Goal: Navigation & Orientation: Find specific page/section

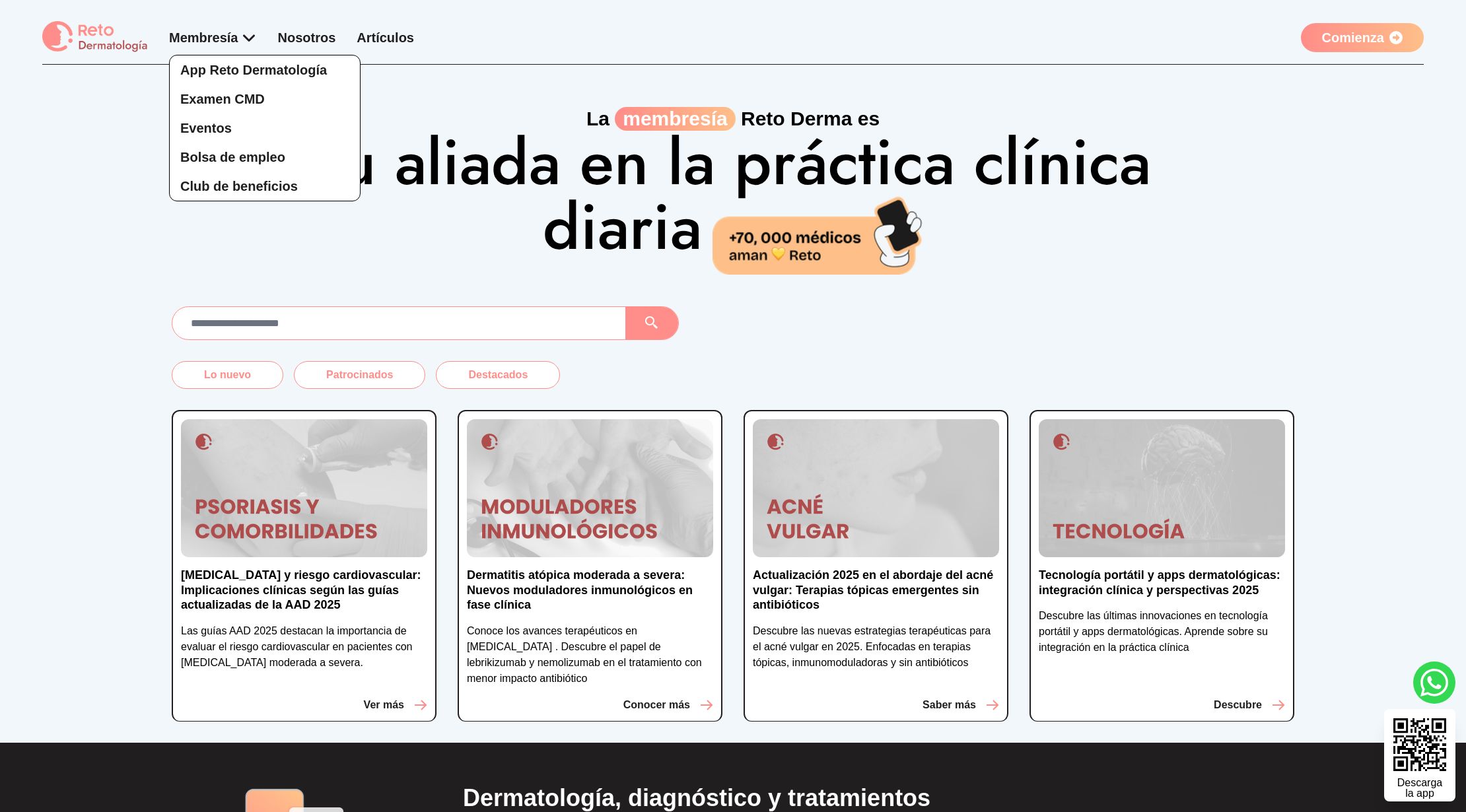
click at [222, 45] on div "App Reto Dermatología Examen CMD Eventos Bolsa de empleo Club de beneficios" at bounding box center [213, 115] width 88 height 173
click at [246, 179] on span "Club de beneficios" at bounding box center [239, 186] width 117 height 15
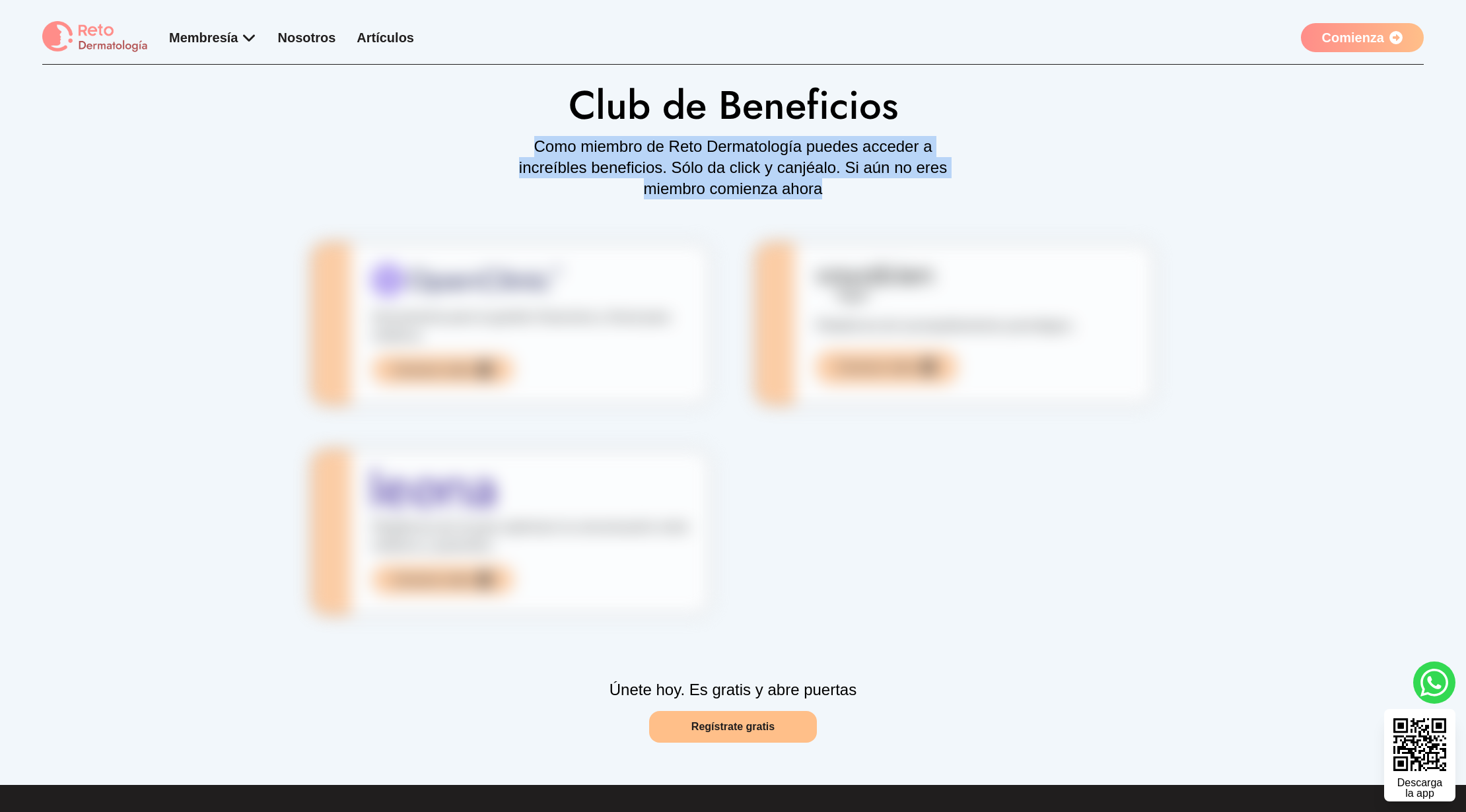
drag, startPoint x: 509, startPoint y: 139, endPoint x: 877, endPoint y: 180, distance: 370.3
click at [877, 180] on div "Club de Beneficios Como miembro de Reto Dermatología puedes acceder a increíble…" at bounding box center [733, 361] width 1123 height 594
copy p "Como miembro de Reto Dermatología puedes acceder a increíbles beneficios. Sólo …"
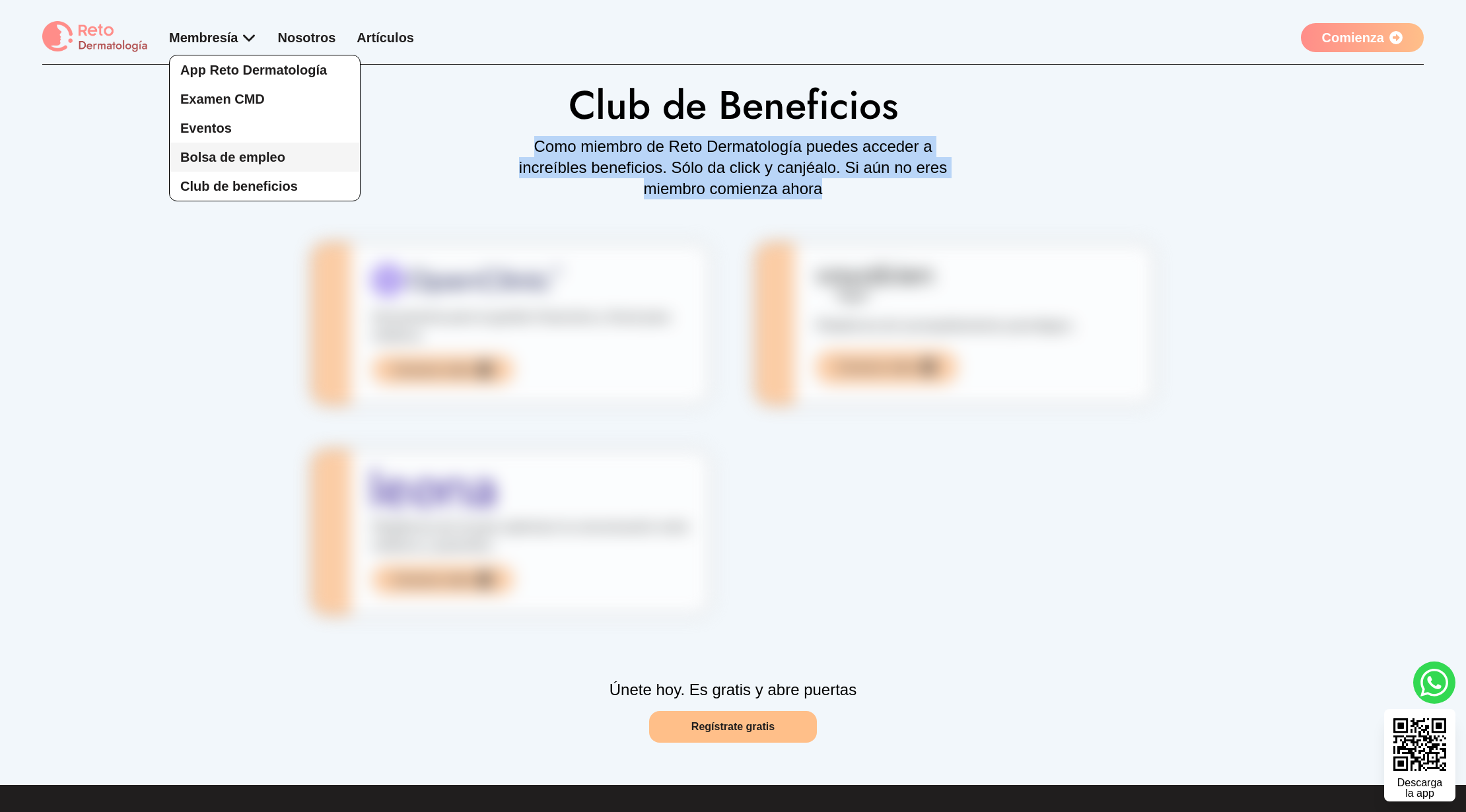
click at [241, 159] on span "Bolsa de empleo" at bounding box center [233, 157] width 105 height 15
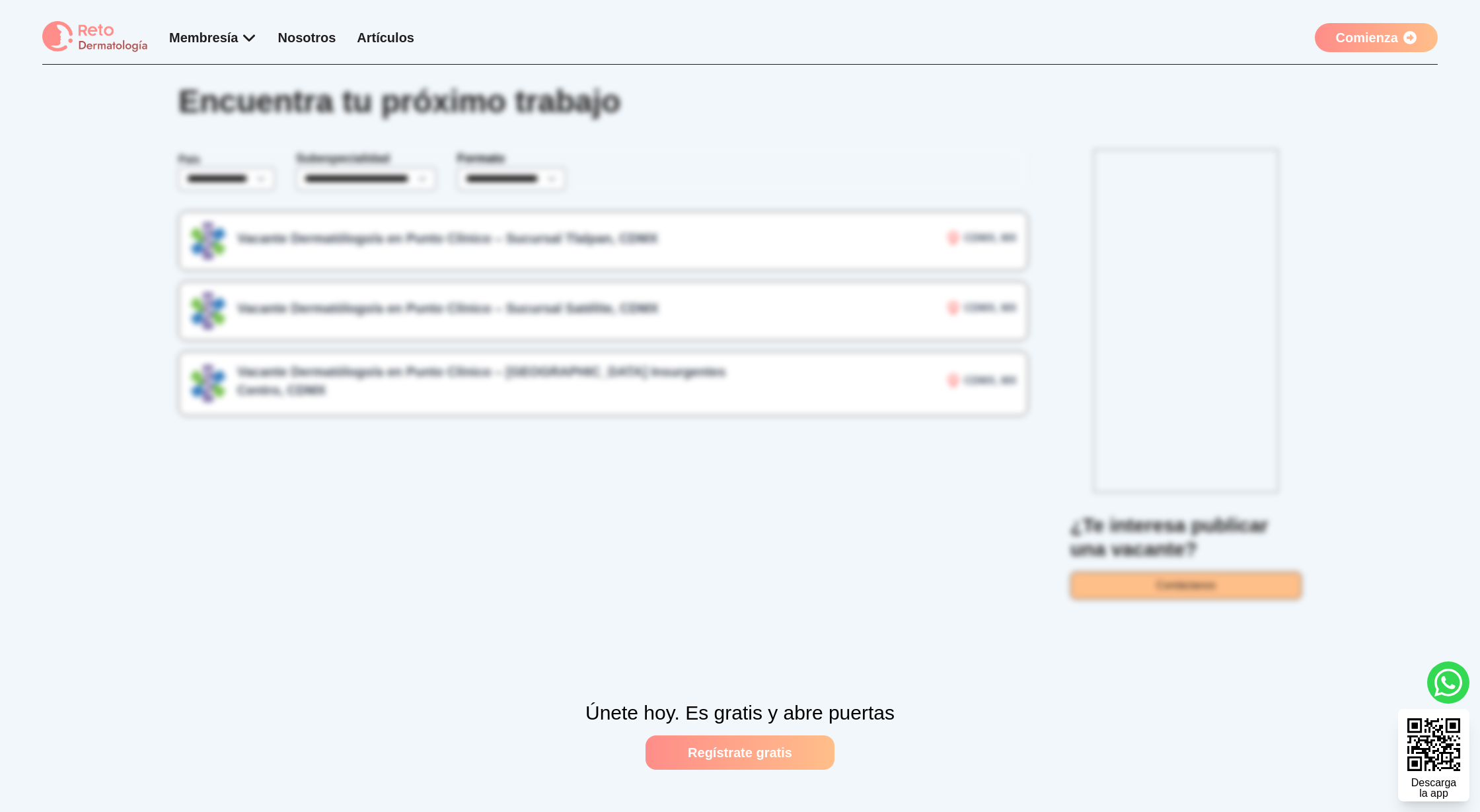
click at [363, 35] on div "Membresía App Reto Dermatología Examen CMD Eventos Bolsa de empleo Club de bene…" at bounding box center [292, 38] width 245 height 19
click at [370, 35] on link "Artículos" at bounding box center [386, 38] width 57 height 15
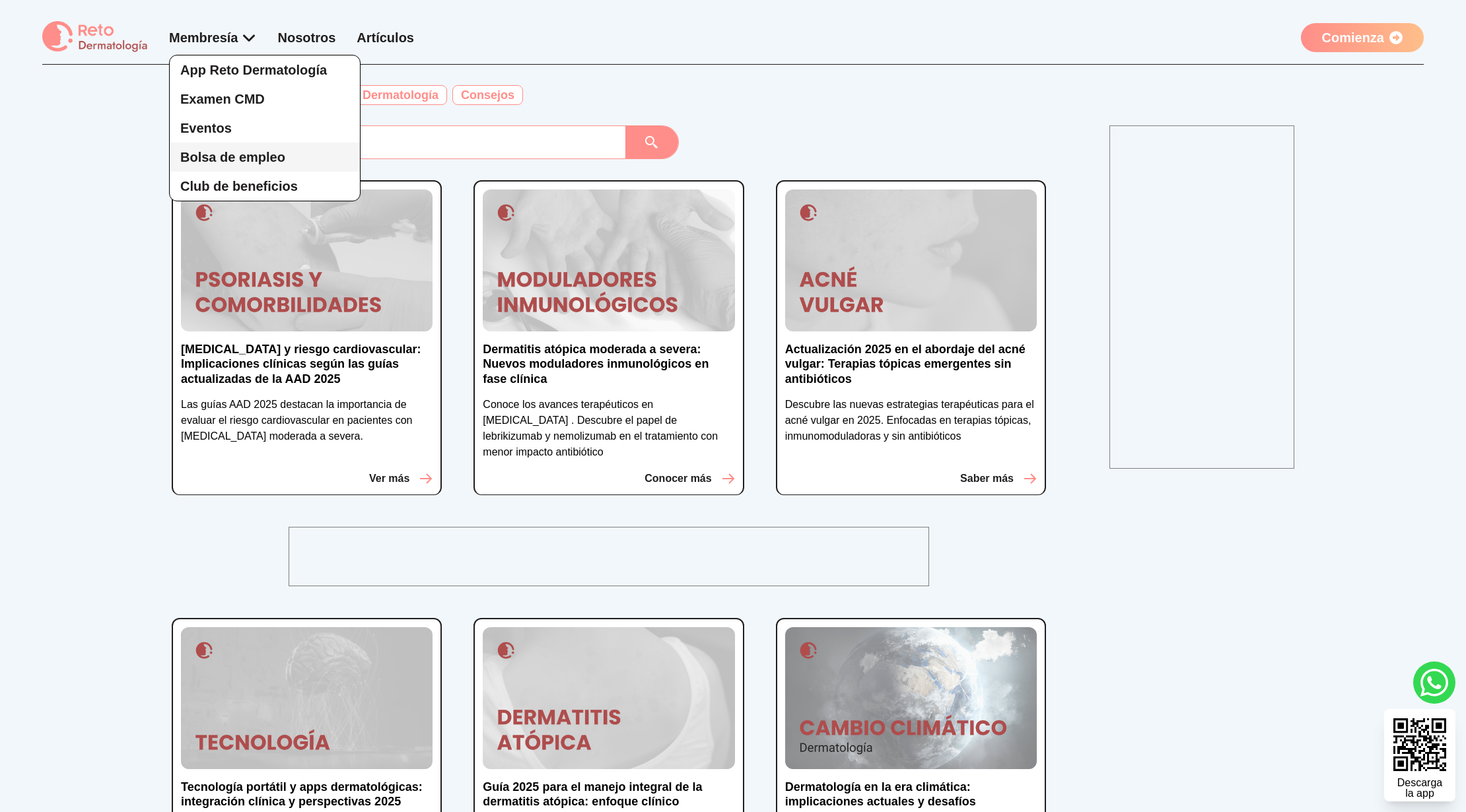
click at [228, 160] on span "Bolsa de empleo" at bounding box center [233, 157] width 105 height 15
